Goal: Information Seeking & Learning: Find specific fact

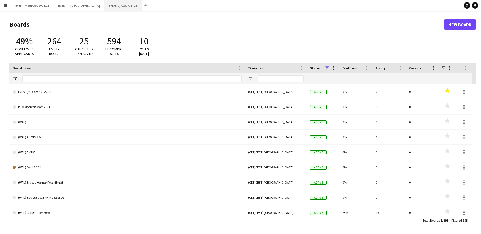
click at [119, 3] on button "EVENT // Atea // TP2B Close" at bounding box center [123, 5] width 38 height 10
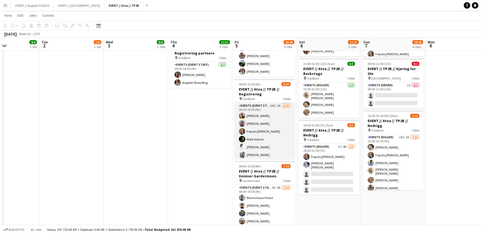
scroll to position [26, 0]
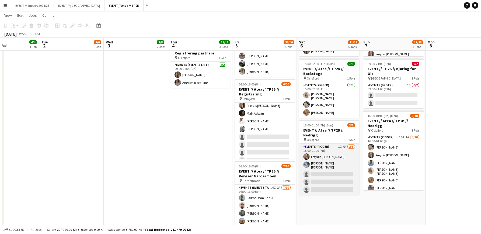
click at [330, 173] on app-card-role "Events (Rigger) 1I 4A [DATE] 18:00-01:00 (7h) Frøydis [PERSON_NAME] [PERSON_NAM…" at bounding box center [329, 168] width 60 height 51
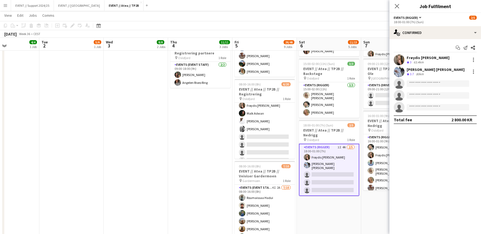
click at [339, 204] on app-date-cell "08:00-17:00 (9h) 1/2 EVENT // Atea // TP2B // Partnere // Expo pin Oslofjord 1 …" at bounding box center [329, 171] width 64 height 557
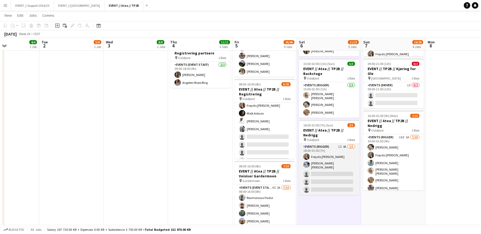
click at [330, 164] on app-card-role "Events (Rigger) 1I 4A [DATE] 18:00-01:00 (7h) Frøydis [PERSON_NAME] [PERSON_NAM…" at bounding box center [329, 168] width 60 height 51
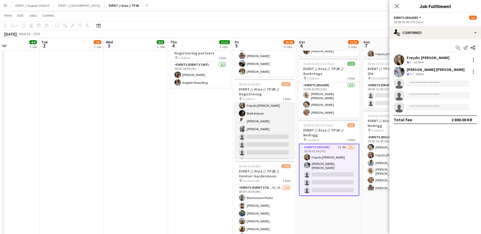
click at [257, 106] on app-card-role "Events (Event Staff) 26I 1A [DATE] 08:00-16:00 (8h) [PERSON_NAME] [PERSON_NAME]…" at bounding box center [264, 160] width 60 height 167
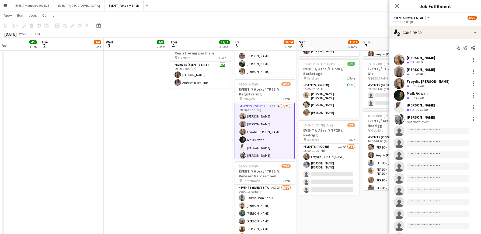
scroll to position [0, 0]
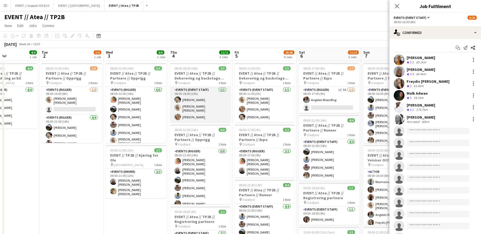
click at [215, 98] on app-card-role "Events (Event Staff) [DATE] 08:00-18:00 (10h) [PERSON_NAME] [PERSON_NAME] [PERS…" at bounding box center [200, 105] width 60 height 36
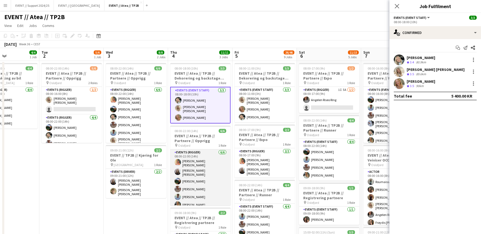
click at [187, 175] on app-card-role "Events (Rigger) [DATE] 08:00-22:00 (14h) [PERSON_NAME] [PERSON_NAME] [PERSON_NA…" at bounding box center [200, 179] width 60 height 61
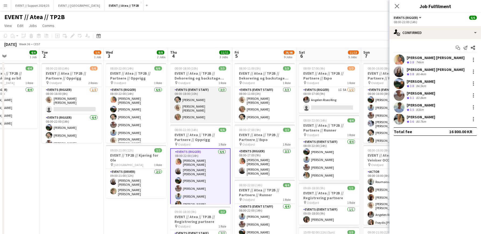
click at [197, 102] on app-card-role "Events (Event Staff) [DATE] 08:00-18:00 (10h) [PERSON_NAME] [PERSON_NAME] [PERS…" at bounding box center [200, 105] width 60 height 36
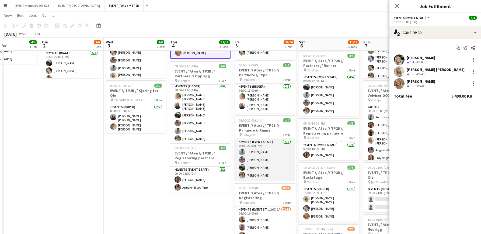
scroll to position [71, 0]
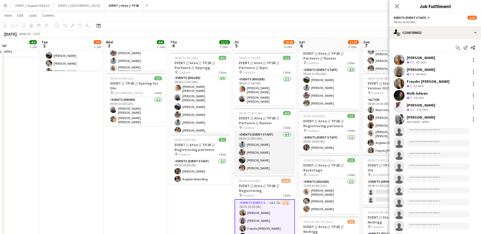
click at [265, 153] on app-card-role "Events (Event Staff) [DATE] 08:00-22:00 (14h) [PERSON_NAME] [PERSON_NAME] [PERS…" at bounding box center [264, 152] width 60 height 42
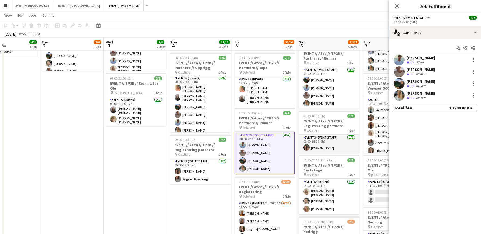
click at [329, 149] on app-card-role "Events (Event Staff) [DATE] 09:00-18:00 (9h) [PERSON_NAME]" at bounding box center [329, 143] width 60 height 18
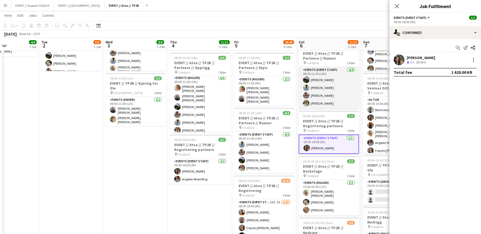
click at [327, 83] on app-card-role "Events (Event Staff) [DATE] 08:00-22:00 (14h) [PERSON_NAME] [PERSON_NAME] [PERS…" at bounding box center [329, 88] width 60 height 42
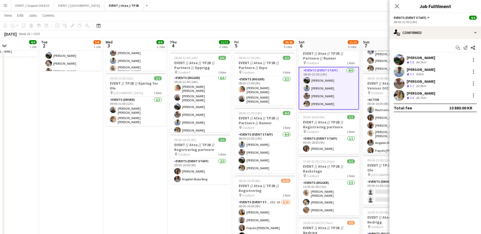
click at [401, 3] on div "Close pop-in" at bounding box center [396, 6] width 15 height 12
click at [400, 4] on app-icon "Close pop-in" at bounding box center [397, 6] width 8 height 8
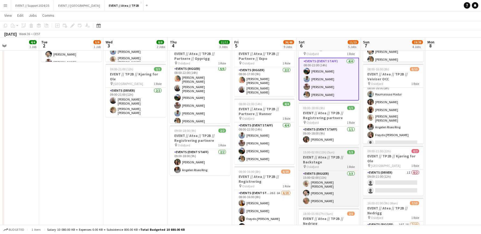
scroll to position [87, 0]
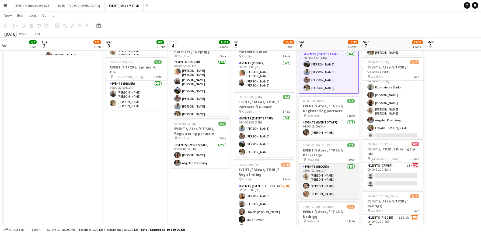
click at [323, 176] on app-card-role "Events (Rigger) [DATE] 15:00-02:00 (11h) [PERSON_NAME] [PERSON_NAME] [PERSON_NA…" at bounding box center [329, 181] width 60 height 36
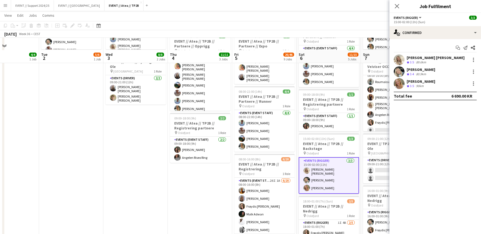
scroll to position [105, 0]
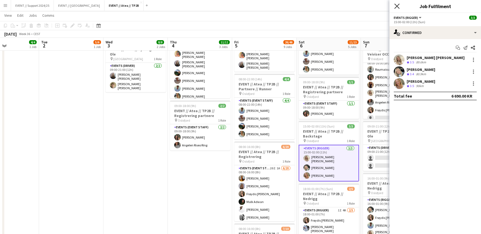
click at [399, 5] on icon "Close pop-in" at bounding box center [396, 5] width 5 height 5
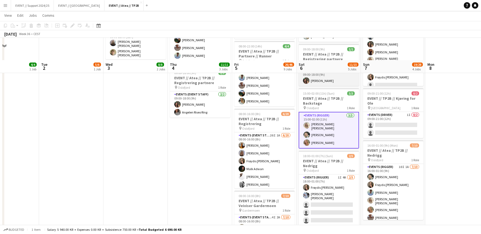
scroll to position [191, 0]
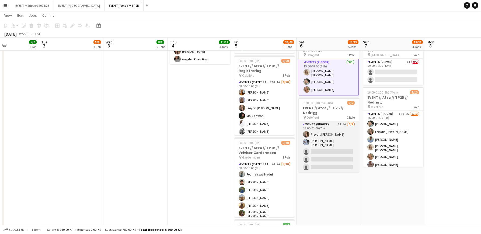
click at [332, 138] on app-card-role "Events (Rigger) 1I 4A [DATE] 18:00-01:00 (7h) Frøydis [PERSON_NAME] [PERSON_NAM…" at bounding box center [329, 146] width 60 height 51
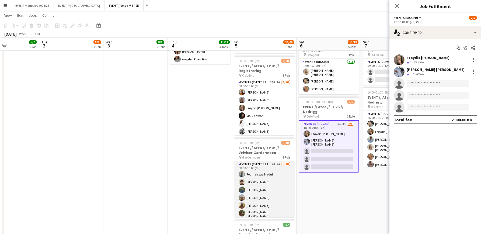
click at [272, 190] on app-card-role "Events (Event Staff) 4I 2A [DATE] 08:00-16:00 (8h) [PERSON_NAME] [PERSON_NAME] …" at bounding box center [264, 206] width 60 height 90
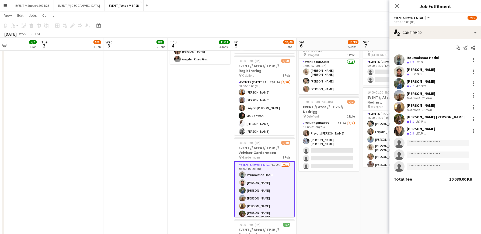
click at [198, 183] on app-date-cell "08:00-18:00 (10h) 3/3 EVENT // Atea // TP2B // Dekorering og backstage oppsett …" at bounding box center [200, 147] width 64 height 557
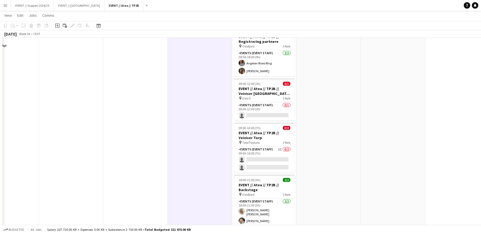
scroll to position [393, 0]
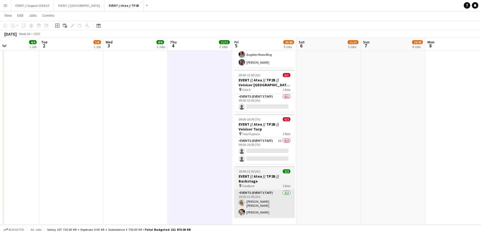
click at [263, 206] on app-card-role "Events (Event Staff) [DATE] 18:00-21:00 (3h) [PERSON_NAME] [PERSON_NAME] [PERSO…" at bounding box center [264, 204] width 60 height 28
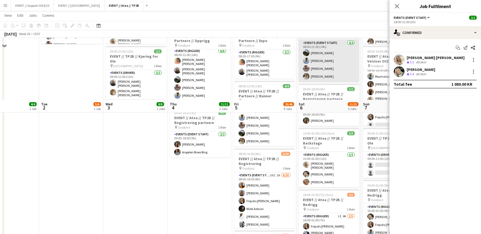
drag, startPoint x: 323, startPoint y: 129, endPoint x: 321, endPoint y: 132, distance: 3.4
click at [323, 129] on app-job-card "15:00-02:00 (11h) (Sun) 3/3 EVENT // Atea // TP2B // Backstage pin Oslofjord 1 …" at bounding box center [329, 157] width 60 height 59
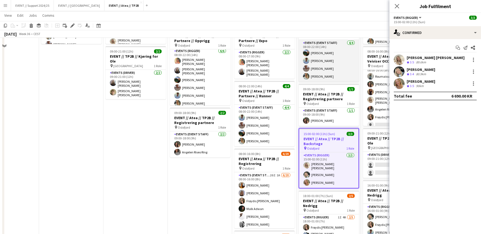
scroll to position [45, 0]
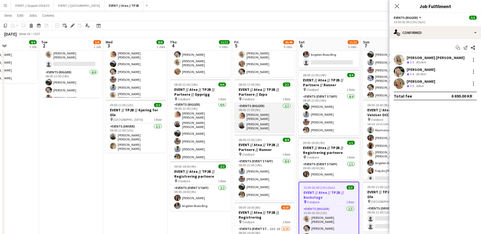
click at [284, 109] on app-card-role "Events (Rigger) [DATE] 08:00-17:00 (9h) [PERSON_NAME] [PERSON_NAME] [PERSON_NAM…" at bounding box center [264, 117] width 60 height 29
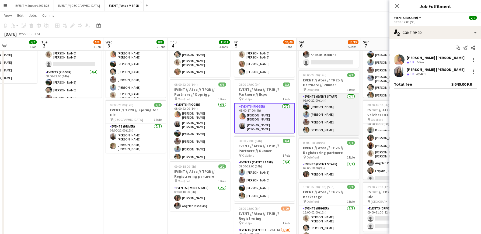
click at [326, 117] on app-card-role "Events (Event Staff) [DATE] 08:00-22:00 (14h) [PERSON_NAME] [PERSON_NAME] [PERS…" at bounding box center [329, 114] width 60 height 42
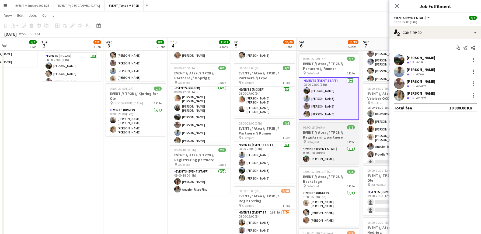
scroll to position [73, 0]
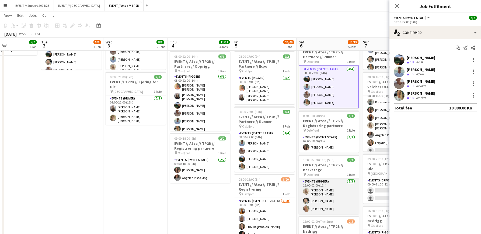
click at [328, 192] on app-card-role "Events (Rigger) [DATE] 15:00-02:00 (11h) [PERSON_NAME] [PERSON_NAME] [PERSON_NA…" at bounding box center [329, 196] width 60 height 36
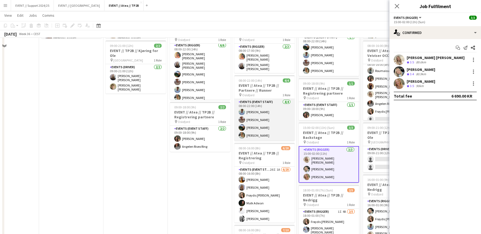
scroll to position [128, 0]
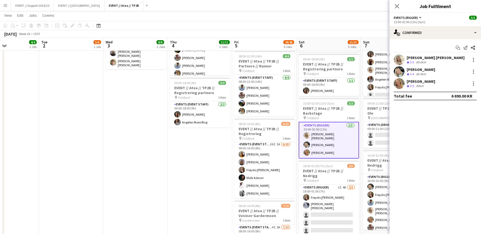
click at [218, 173] on app-date-cell "08:00-18:00 (10h) 3/3 EVENT // Atea // TP2B // Dekorering og backstage oppsett …" at bounding box center [200, 210] width 64 height 557
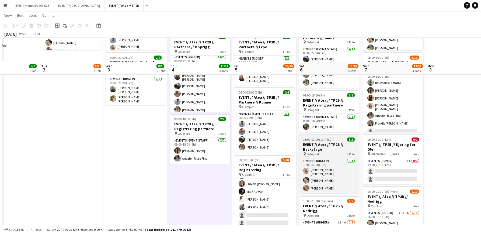
scroll to position [141, 0]
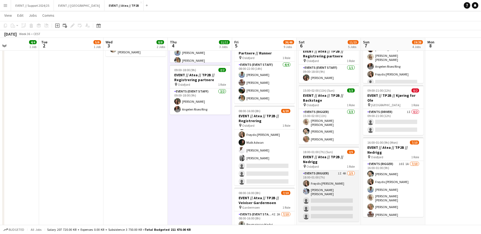
click at [339, 192] on app-card-role "Events (Rigger) 1I 4A [DATE] 18:00-01:00 (7h) Frøydis [PERSON_NAME] [PERSON_NAM…" at bounding box center [329, 195] width 60 height 51
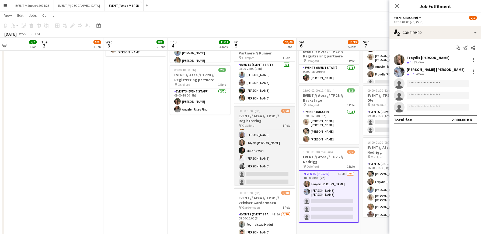
scroll to position [0, 0]
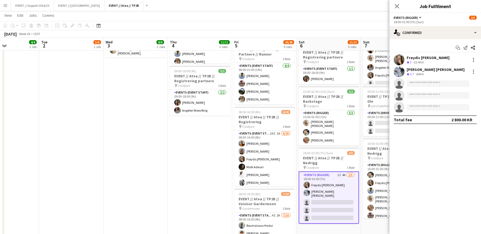
click at [206, 150] on app-date-cell "08:00-18:00 (10h) 3/3 EVENT // Atea // TP2B // Dekorering og backstage oppsett …" at bounding box center [200, 198] width 64 height 557
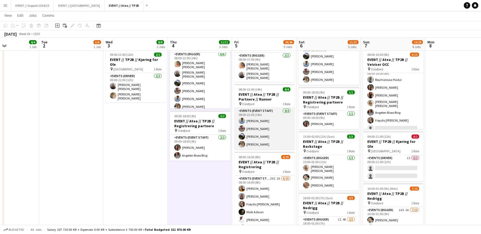
scroll to position [89, 0]
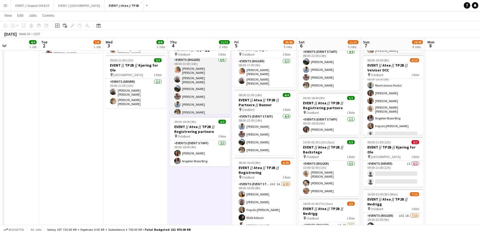
click at [208, 93] on app-card-role "Events (Rigger) [DATE] 08:00-22:00 (14h) [PERSON_NAME] [PERSON_NAME] [PERSON_NA…" at bounding box center [200, 87] width 60 height 61
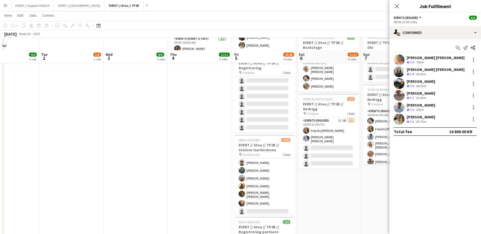
scroll to position [180, 0]
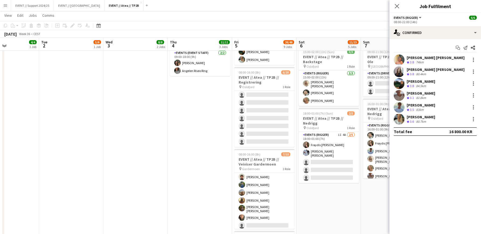
click at [215, 134] on app-date-cell "08:00-18:00 (10h) 3/3 EVENT // Atea // TP2B // Dekorering og backstage oppsett …" at bounding box center [200, 159] width 64 height 557
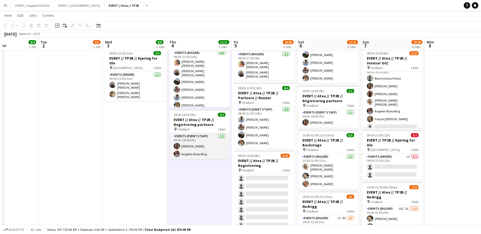
scroll to position [90, 0]
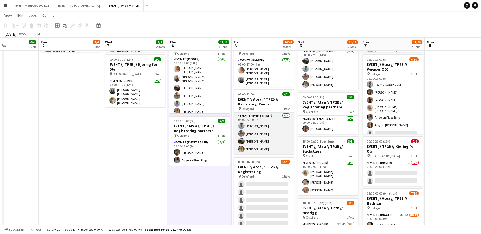
click at [273, 128] on app-card-role "Events (Event Staff) [DATE] 08:00-22:00 (14h) [PERSON_NAME] [PERSON_NAME] [PERS…" at bounding box center [264, 134] width 60 height 42
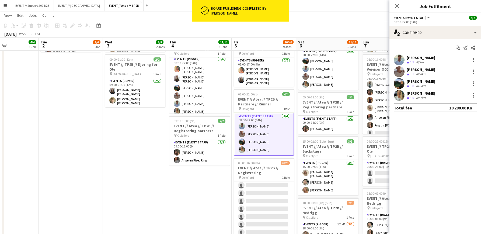
click at [7, 4] on app-icon "Menu" at bounding box center [5, 5] width 4 height 4
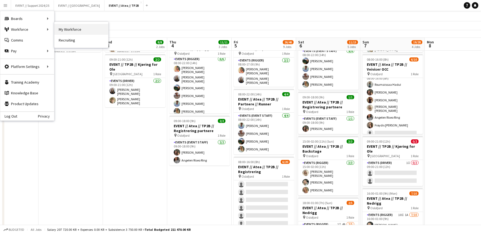
click at [64, 26] on link "My Workforce" at bounding box center [81, 29] width 54 height 11
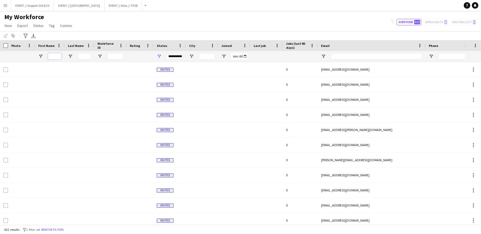
click at [55, 57] on input "First Name Filter Input" at bounding box center [54, 56] width 13 height 6
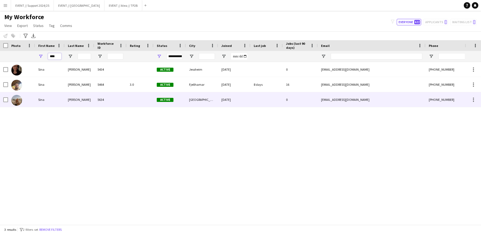
type input "****"
click at [58, 97] on div "Sina" at bounding box center [50, 99] width 30 height 15
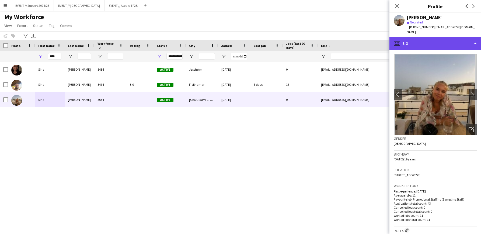
click at [440, 37] on div "profile Bio" at bounding box center [435, 43] width 92 height 13
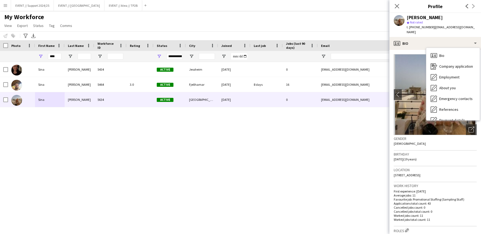
click at [446, 167] on h3 "Location" at bounding box center [435, 169] width 83 height 5
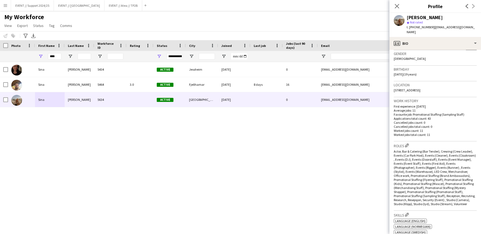
scroll to position [86, 0]
drag, startPoint x: 432, startPoint y: 128, endPoint x: 394, endPoint y: 129, distance: 38.0
click at [394, 131] on p "Worked jobs total count: 11" at bounding box center [435, 133] width 83 height 4
click at [443, 127] on p "Worked jobs count: 11" at bounding box center [435, 129] width 83 height 4
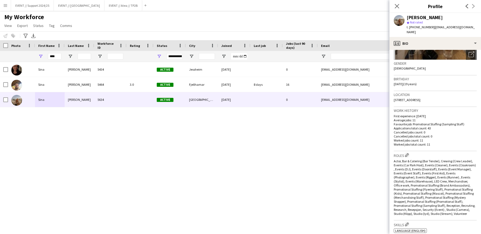
scroll to position [0, 0]
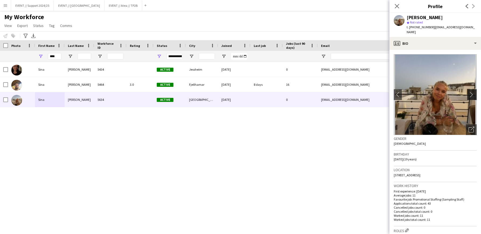
click at [473, 89] on button "chevron-right" at bounding box center [472, 94] width 11 height 11
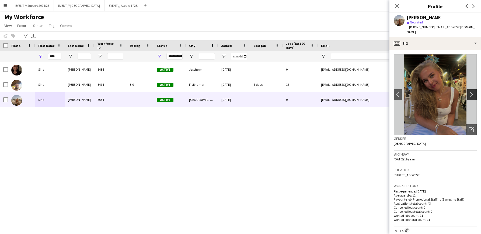
click at [473, 92] on app-icon "chevron-right" at bounding box center [472, 95] width 8 height 6
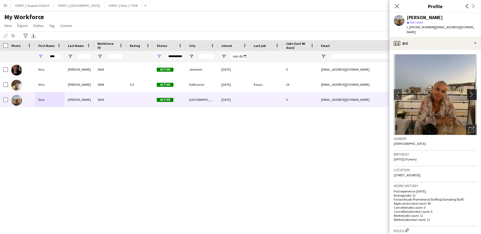
click at [473, 92] on app-icon "chevron-right" at bounding box center [472, 95] width 8 height 6
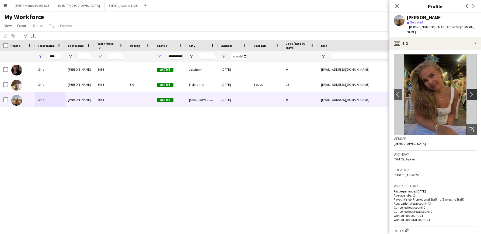
click at [471, 92] on app-icon "chevron-right" at bounding box center [472, 95] width 8 height 6
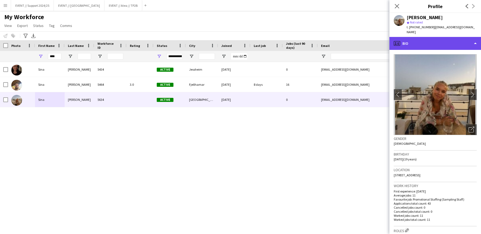
click at [455, 38] on div "profile Bio" at bounding box center [435, 43] width 92 height 13
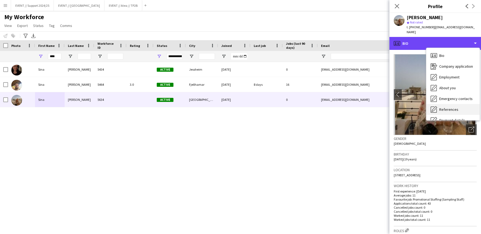
scroll to position [51, 0]
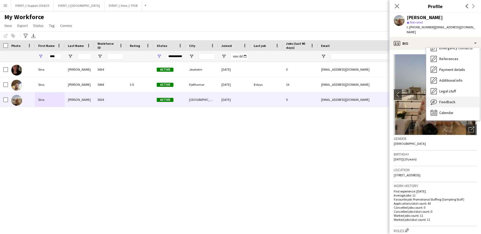
click at [455, 100] on div "Feedback Feedback" at bounding box center [452, 101] width 53 height 11
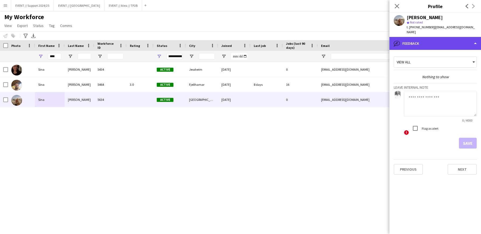
click at [442, 40] on div "bubble-pencil Feedback" at bounding box center [435, 43] width 92 height 13
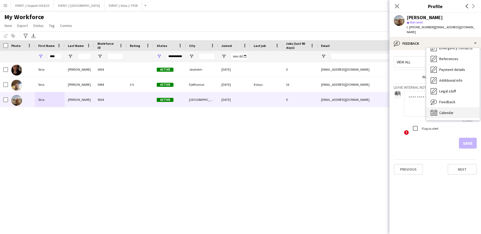
click at [464, 107] on div "Calendar Calendar" at bounding box center [452, 112] width 53 height 11
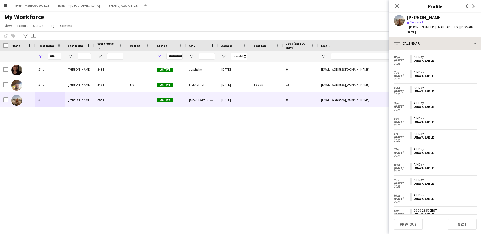
scroll to position [0, 0]
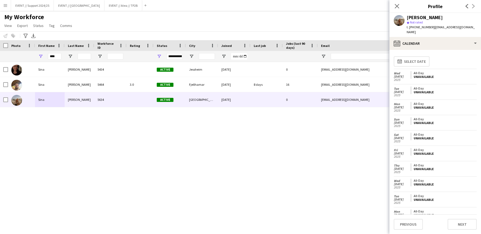
drag, startPoint x: 440, startPoint y: 19, endPoint x: 407, endPoint y: 19, distance: 33.9
click at [407, 19] on div "[PERSON_NAME]" at bounding box center [442, 17] width 70 height 5
copy div "[PERSON_NAME]"
click at [323, 162] on div "[PERSON_NAME] 5434 Active [GEOGRAPHIC_DATA] [DATE] 0 [EMAIL_ADDRESS][DOMAIN_NAM…" at bounding box center [232, 143] width 465 height 162
click at [398, 5] on icon at bounding box center [396, 5] width 5 height 5
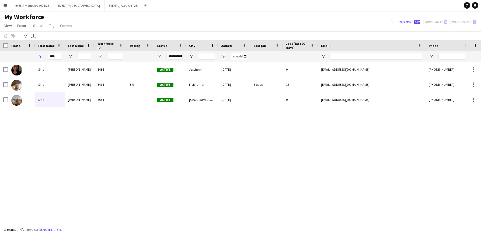
click at [110, 11] on main "My Workforce View Views Default view New view Update view Delete view Edit name…" at bounding box center [240, 119] width 481 height 216
click at [112, 6] on button "EVENT // Atea // TP2B Close" at bounding box center [123, 5] width 38 height 10
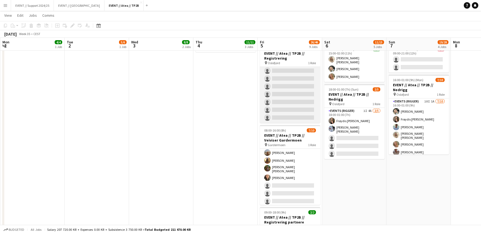
scroll to position [205, 0]
